Goal: Transaction & Acquisition: Purchase product/service

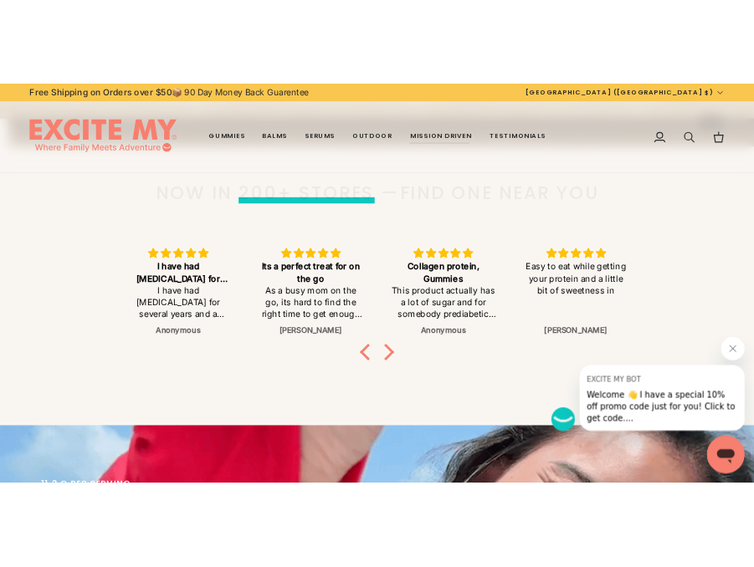
scroll to position [685, 0]
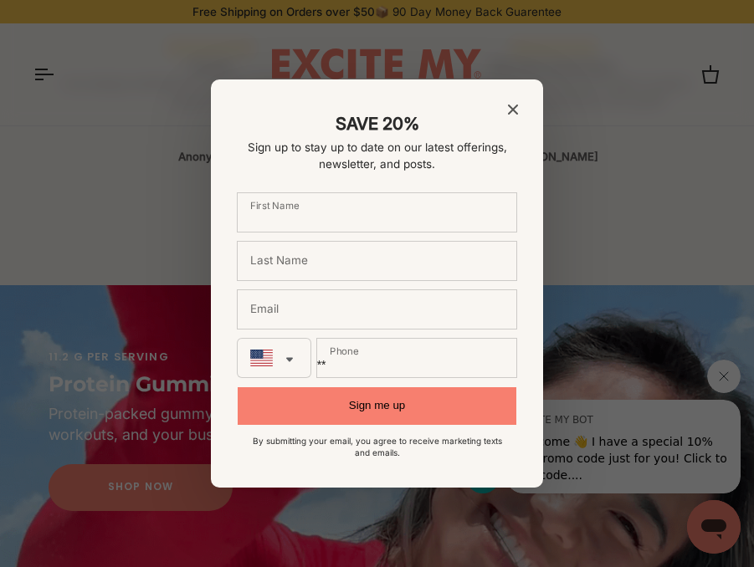
click at [513, 105] on icon "Close modal" at bounding box center [513, 110] width 10 height 10
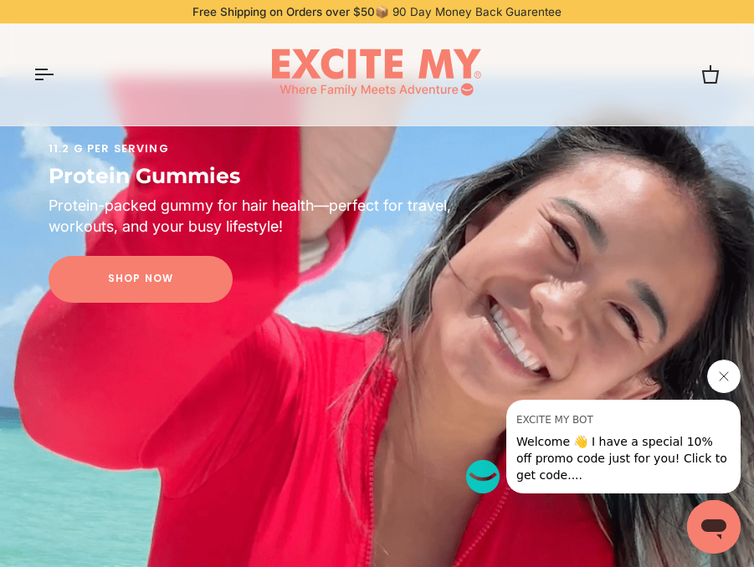
scroll to position [896, 0]
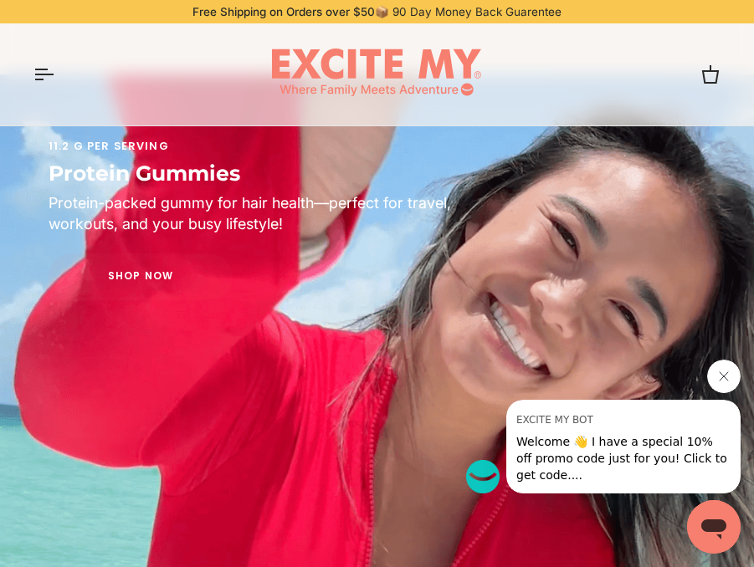
click at [114, 269] on link "Shop Now" at bounding box center [141, 277] width 184 height 47
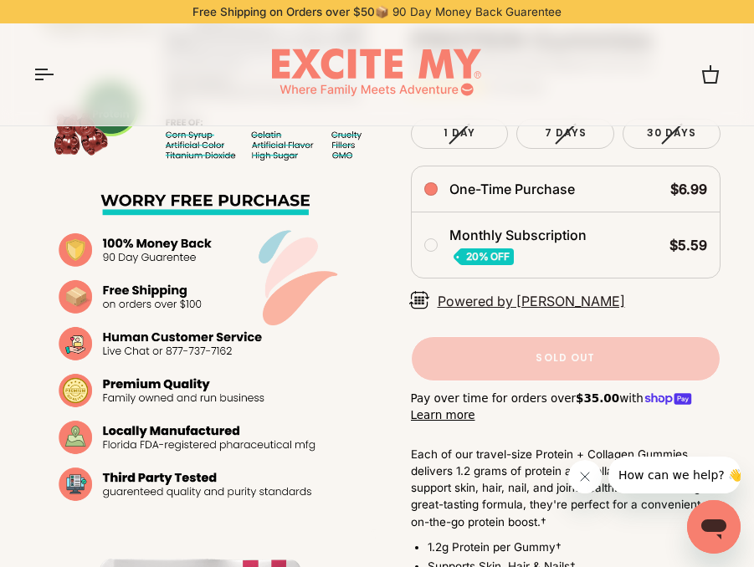
scroll to position [1067, 0]
